Goal: Complete application form

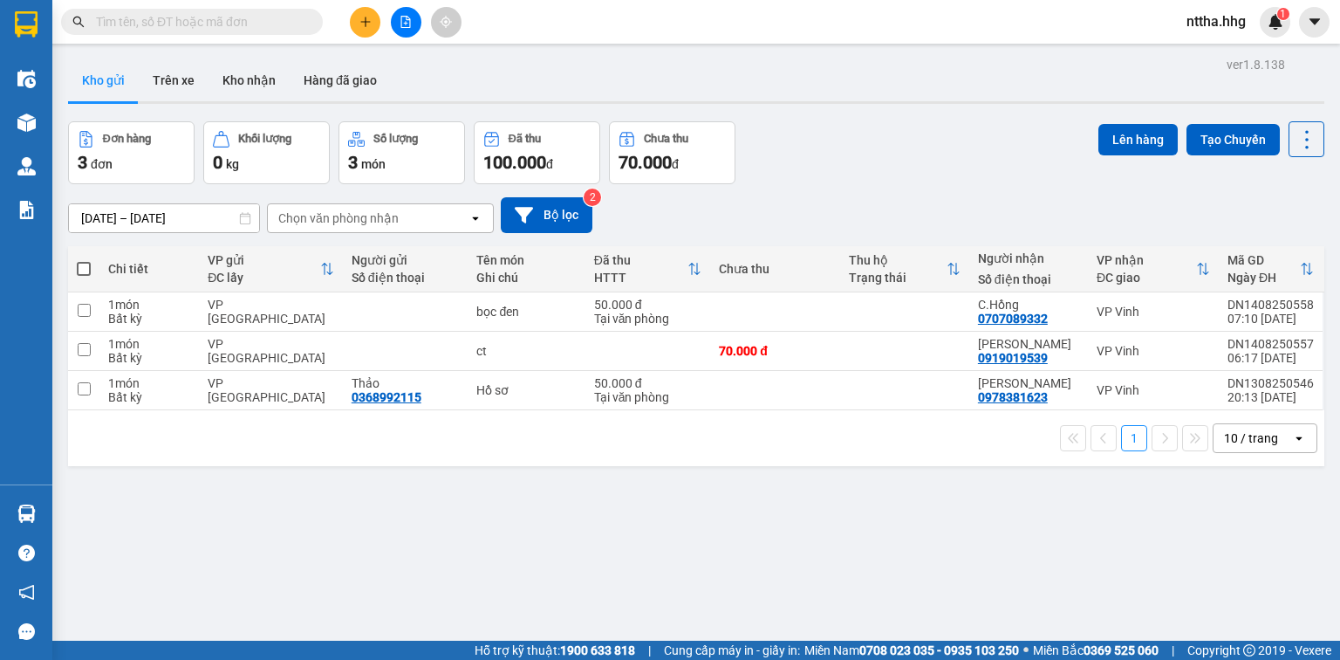
scroll to position [114, 0]
click at [356, 22] on button at bounding box center [365, 22] width 31 height 31
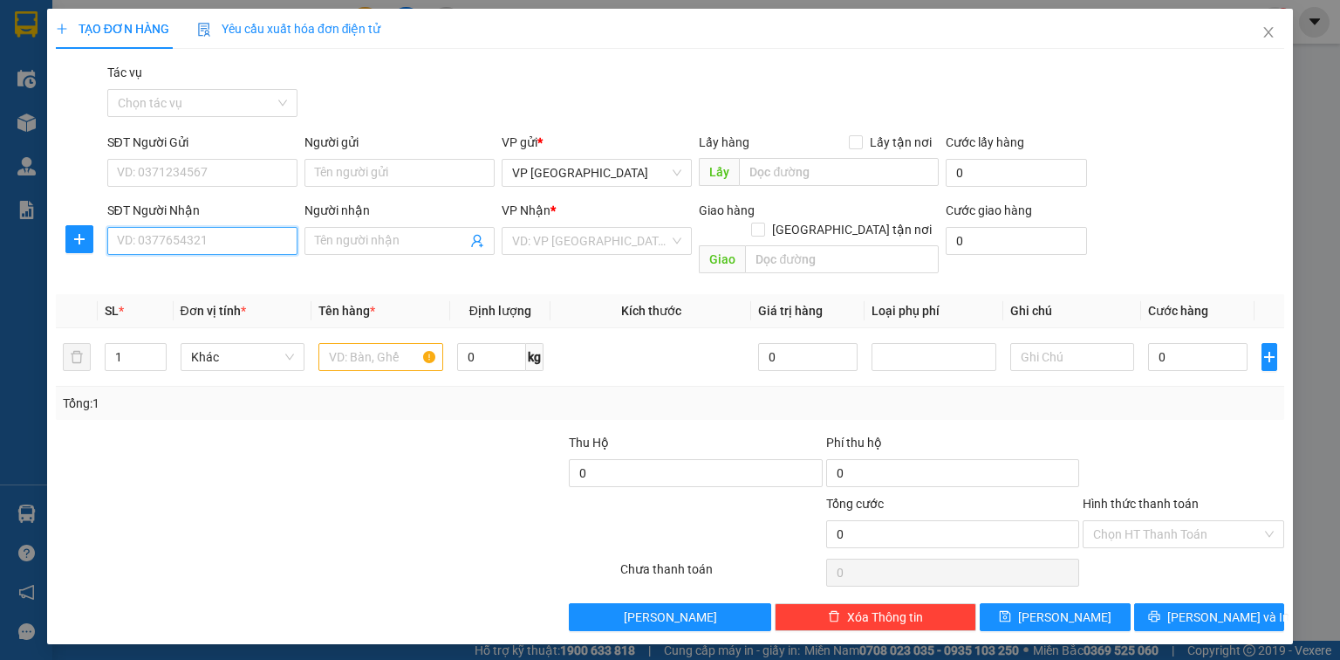
click at [146, 234] on input "SĐT Người Nhận" at bounding box center [202, 241] width 190 height 28
type input "0906483444"
click at [336, 246] on input "Người nhận" at bounding box center [391, 240] width 152 height 19
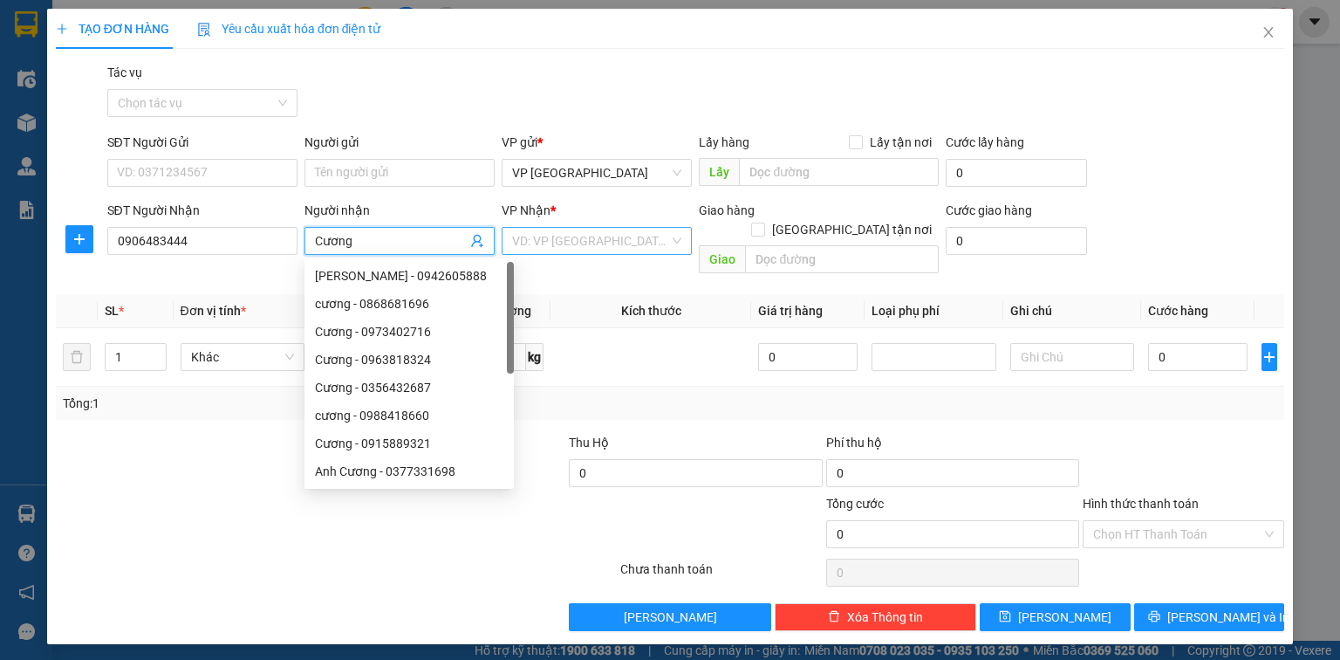
type input "Cương"
click at [578, 243] on input "search" at bounding box center [590, 241] width 157 height 26
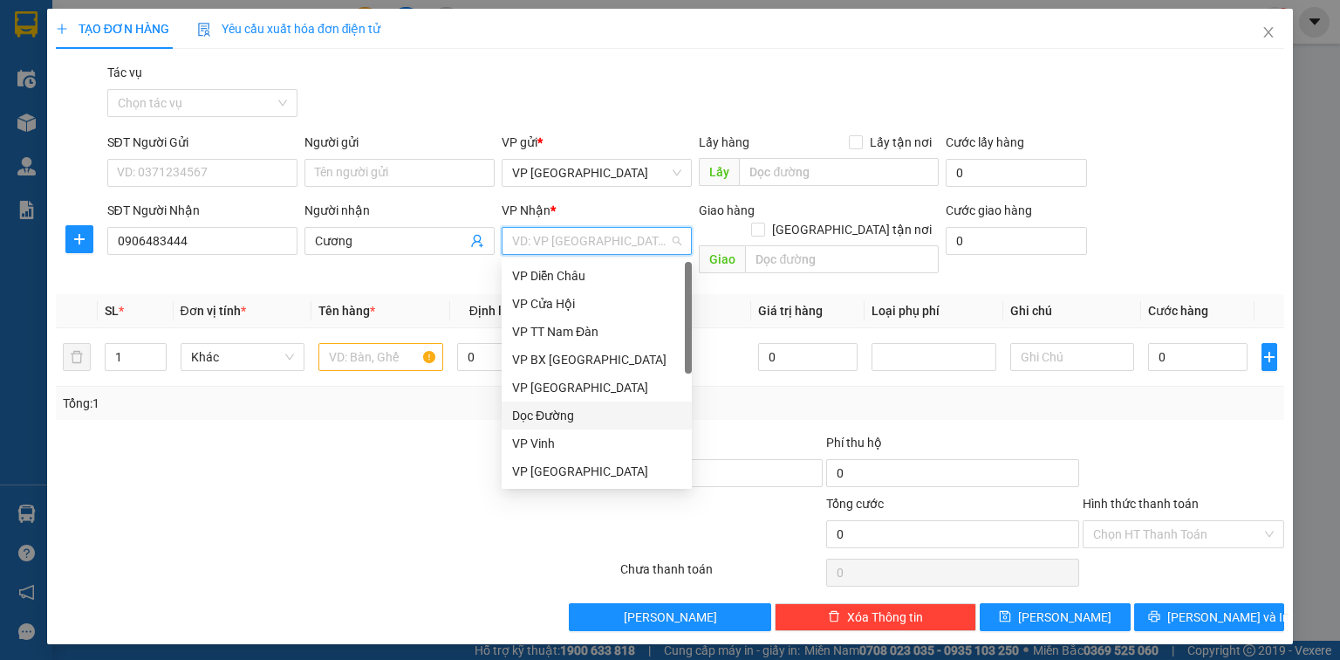
click at [538, 419] on div "Dọc Đường" at bounding box center [596, 415] width 169 height 19
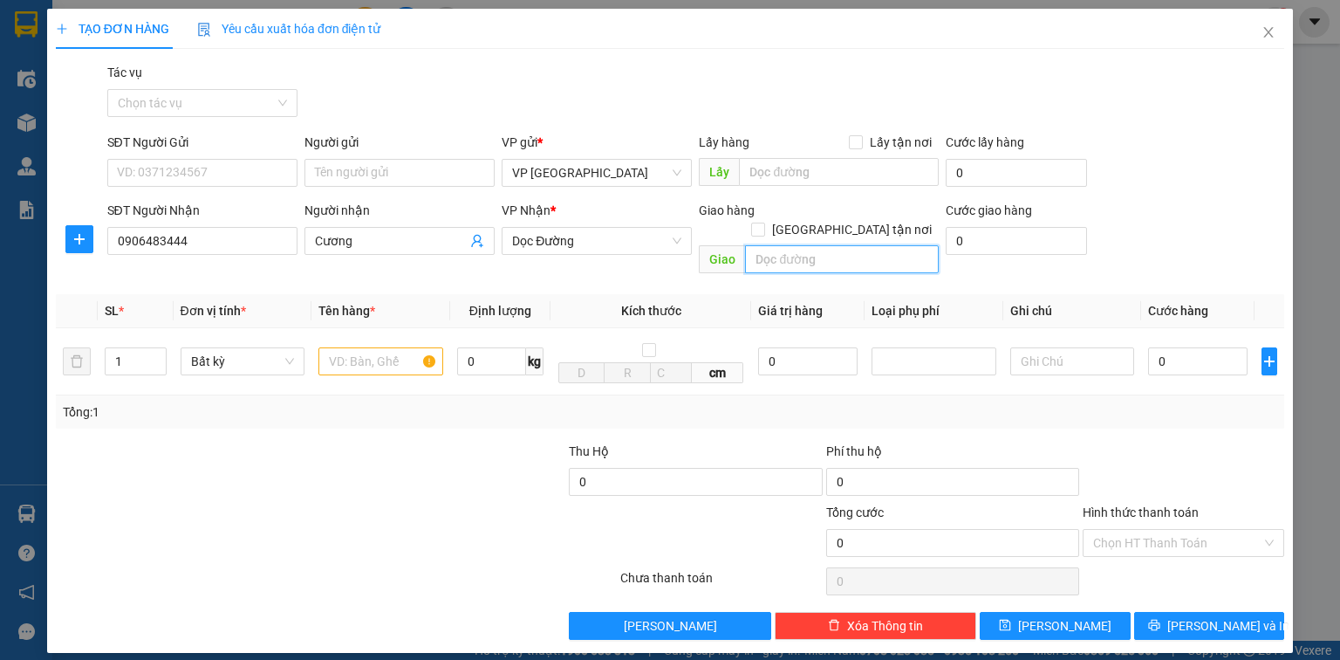
click at [782, 245] on input "text" at bounding box center [842, 259] width 194 height 28
type input "Cu Đơ Thuỷ Toàn,[GEOGRAPHIC_DATA]"
click at [335, 347] on input "text" at bounding box center [381, 361] width 125 height 28
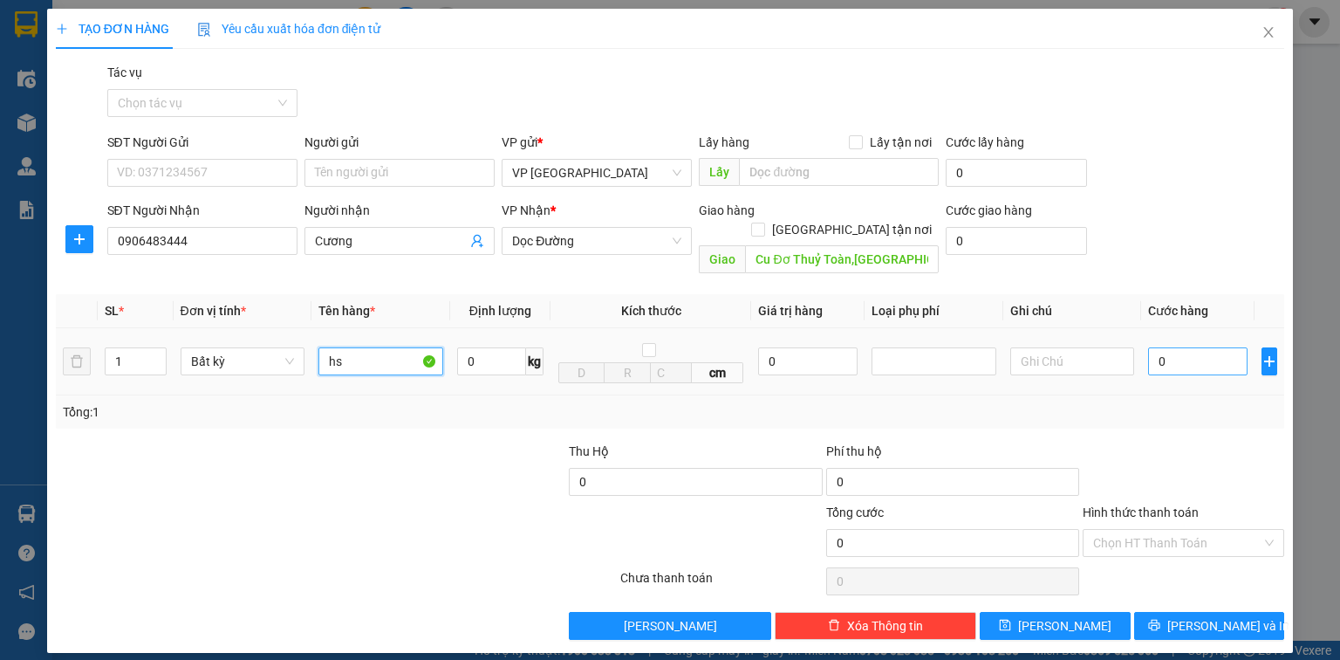
type input "hs"
click at [1172, 347] on input "0" at bounding box center [1197, 361] width 99 height 28
type input "5"
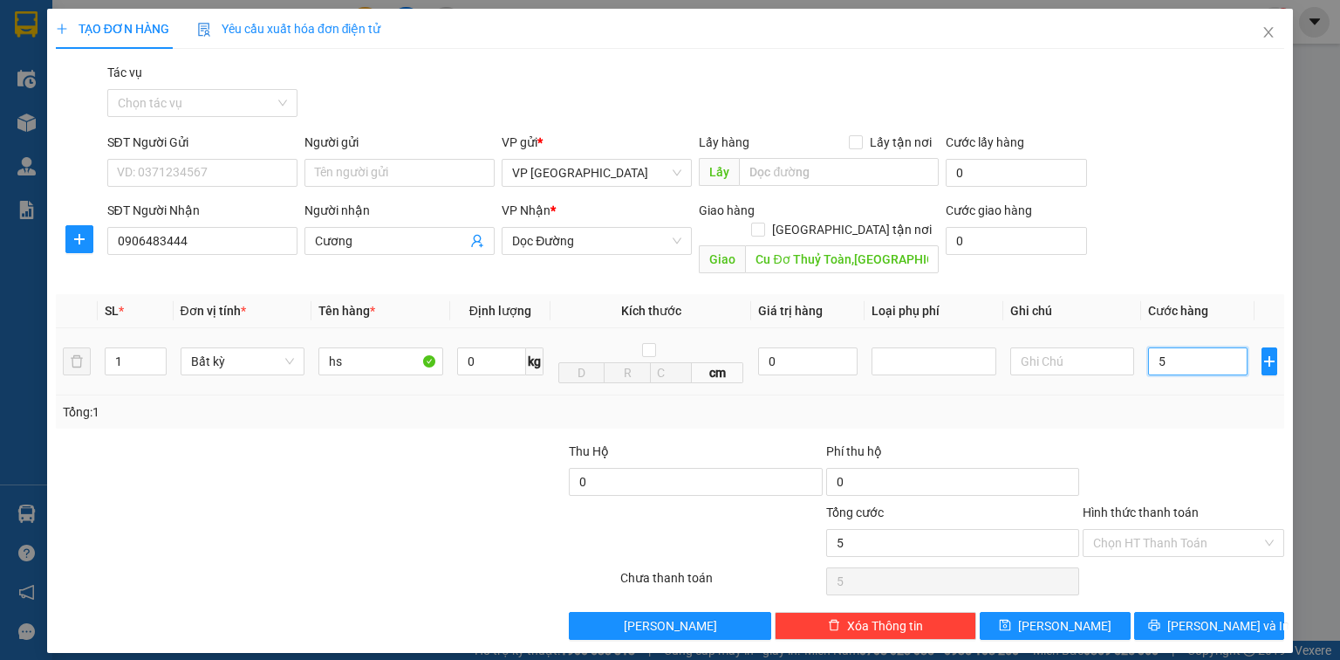
type input "50"
type input "500"
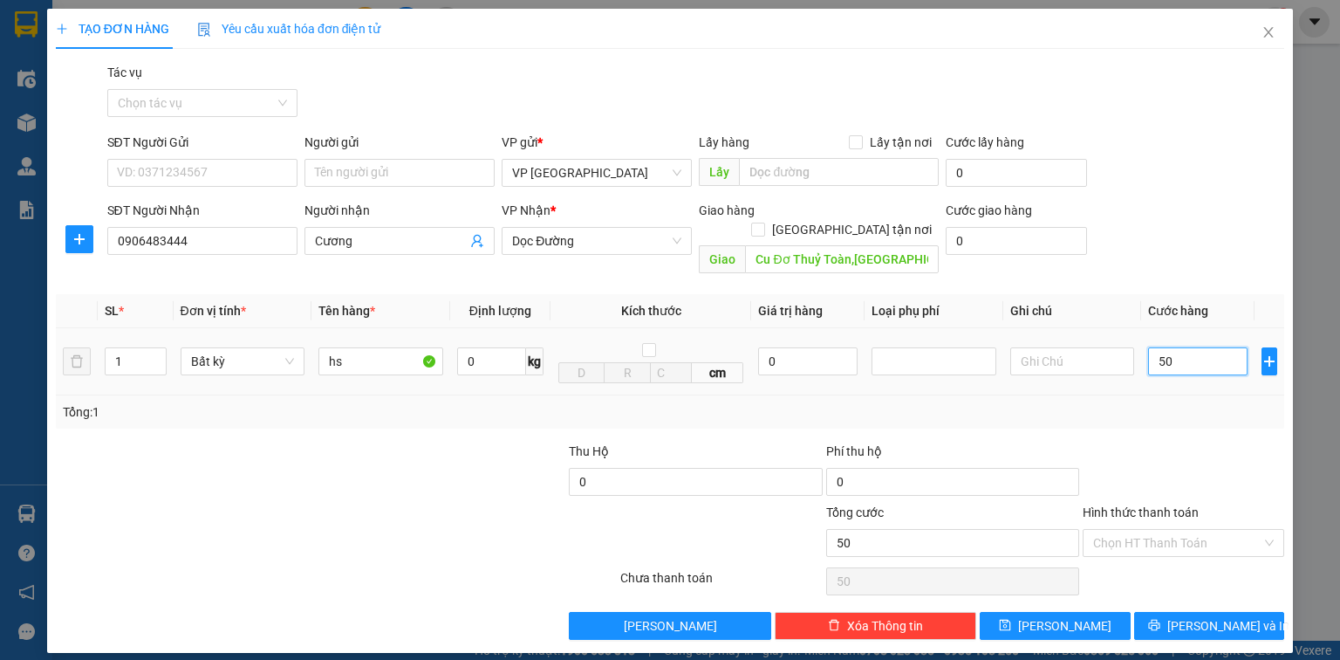
type input "500"
type input "5.000"
type input "50.000"
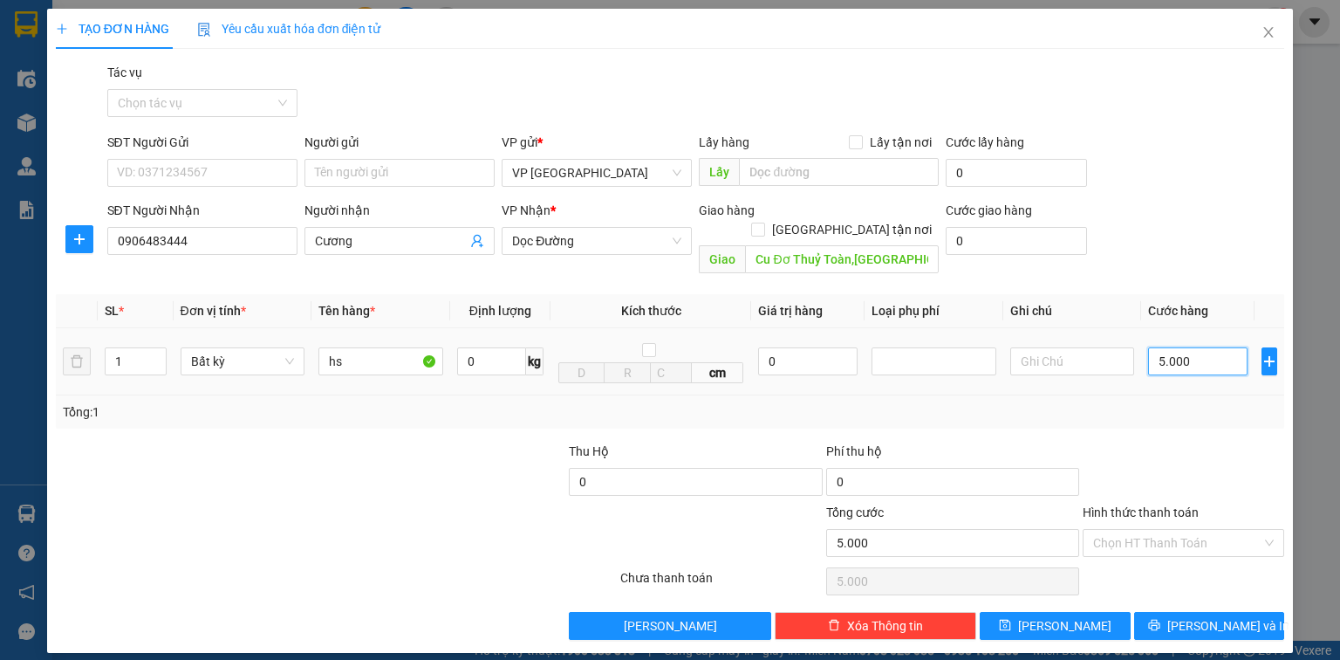
type input "50.000"
click at [1200, 530] on input "Hình thức thanh toán" at bounding box center [1178, 543] width 168 height 26
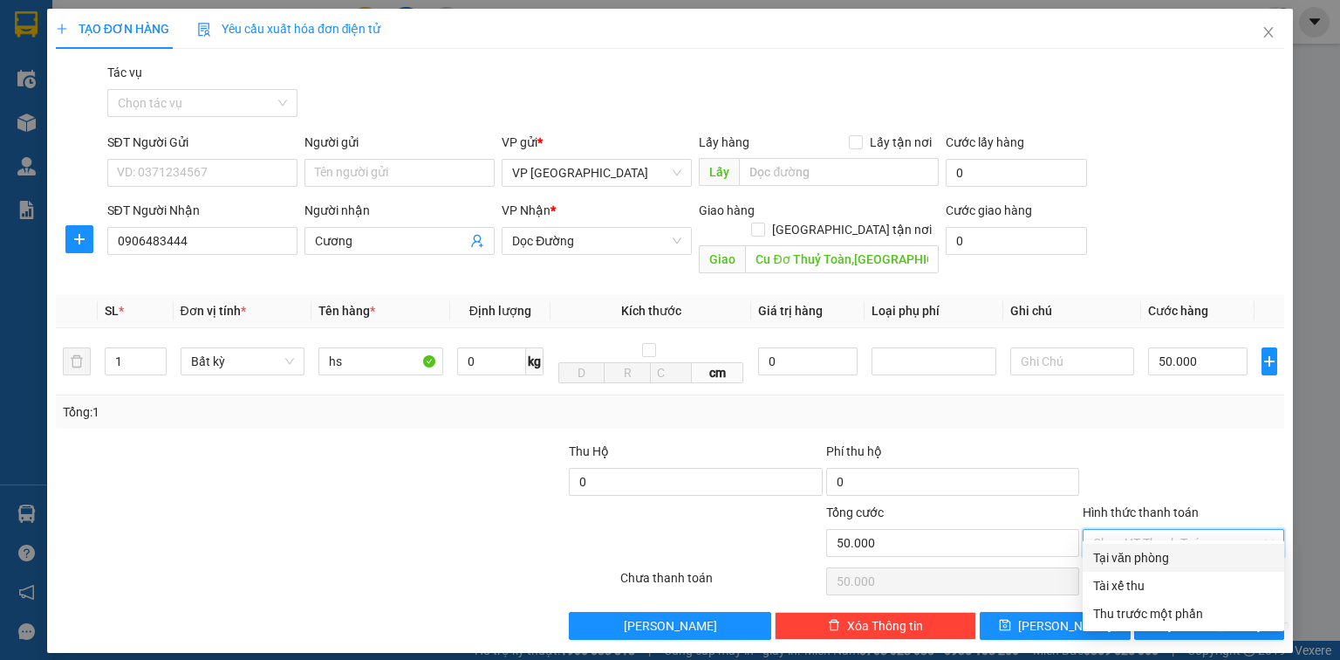
click at [1178, 554] on div "Tại văn phòng" at bounding box center [1184, 557] width 181 height 19
type input "0"
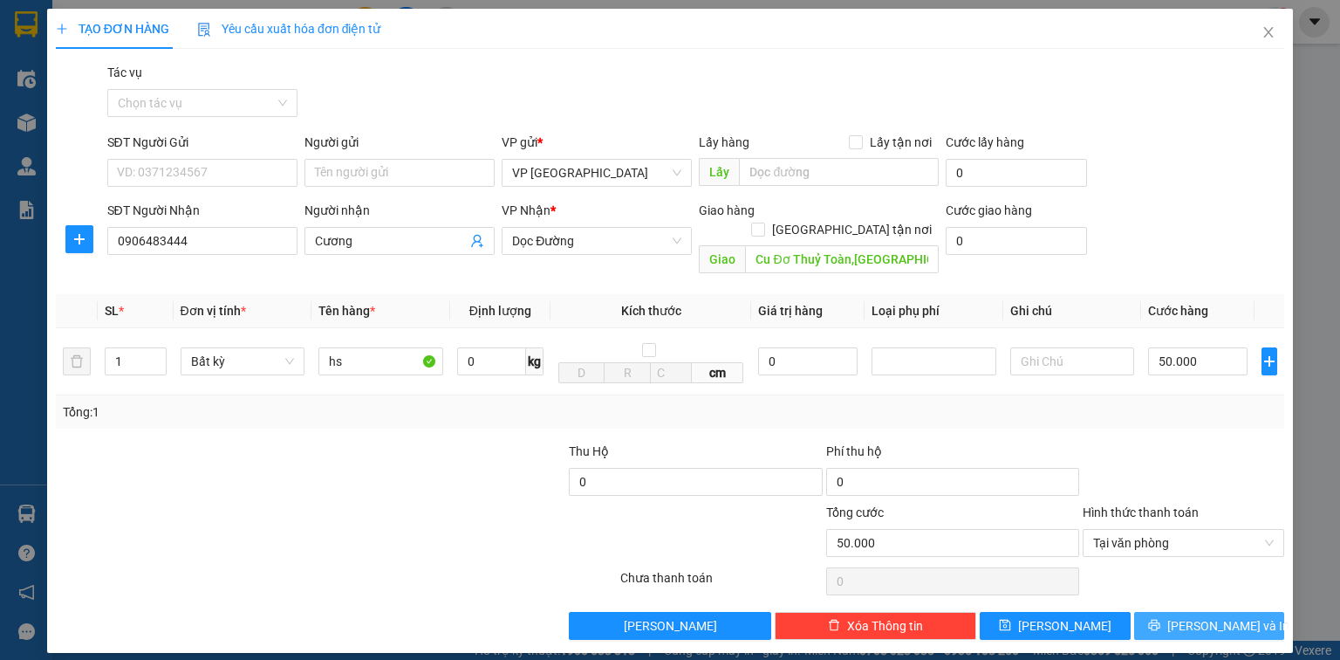
click at [1196, 616] on span "[PERSON_NAME] và In" at bounding box center [1229, 625] width 122 height 19
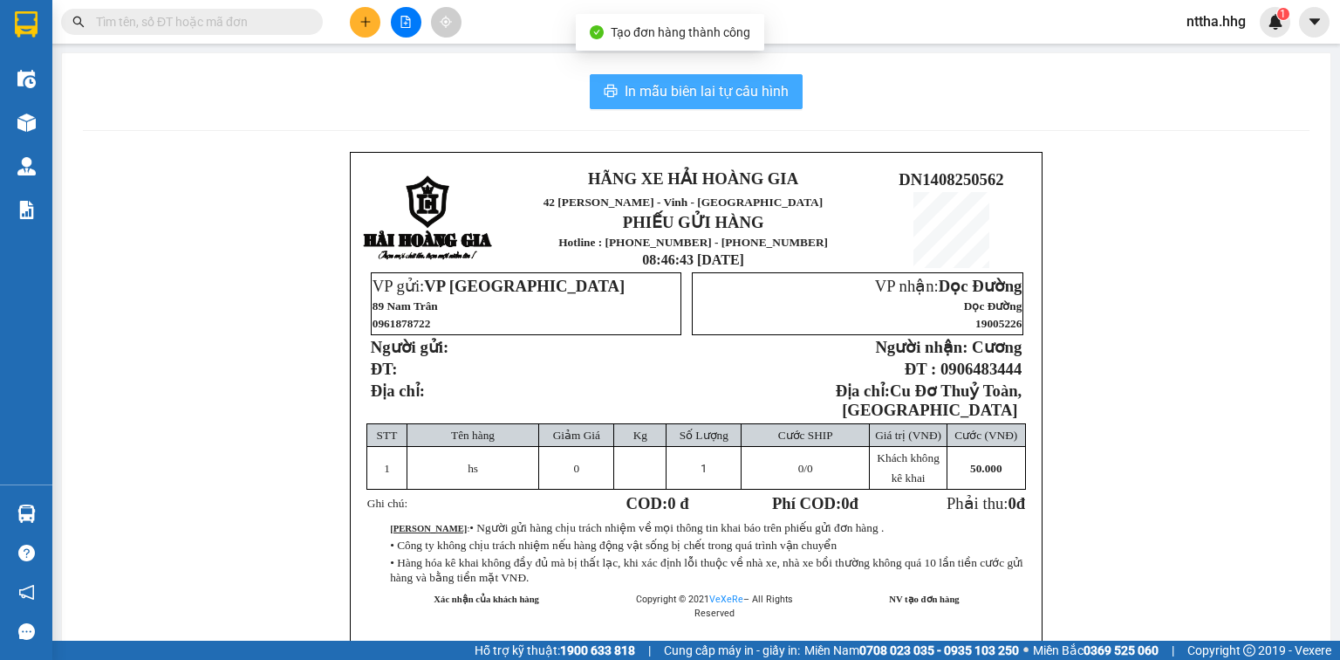
click at [740, 84] on span "In mẫu biên lai tự cấu hình" at bounding box center [707, 91] width 164 height 22
